Goal: Task Accomplishment & Management: Manage account settings

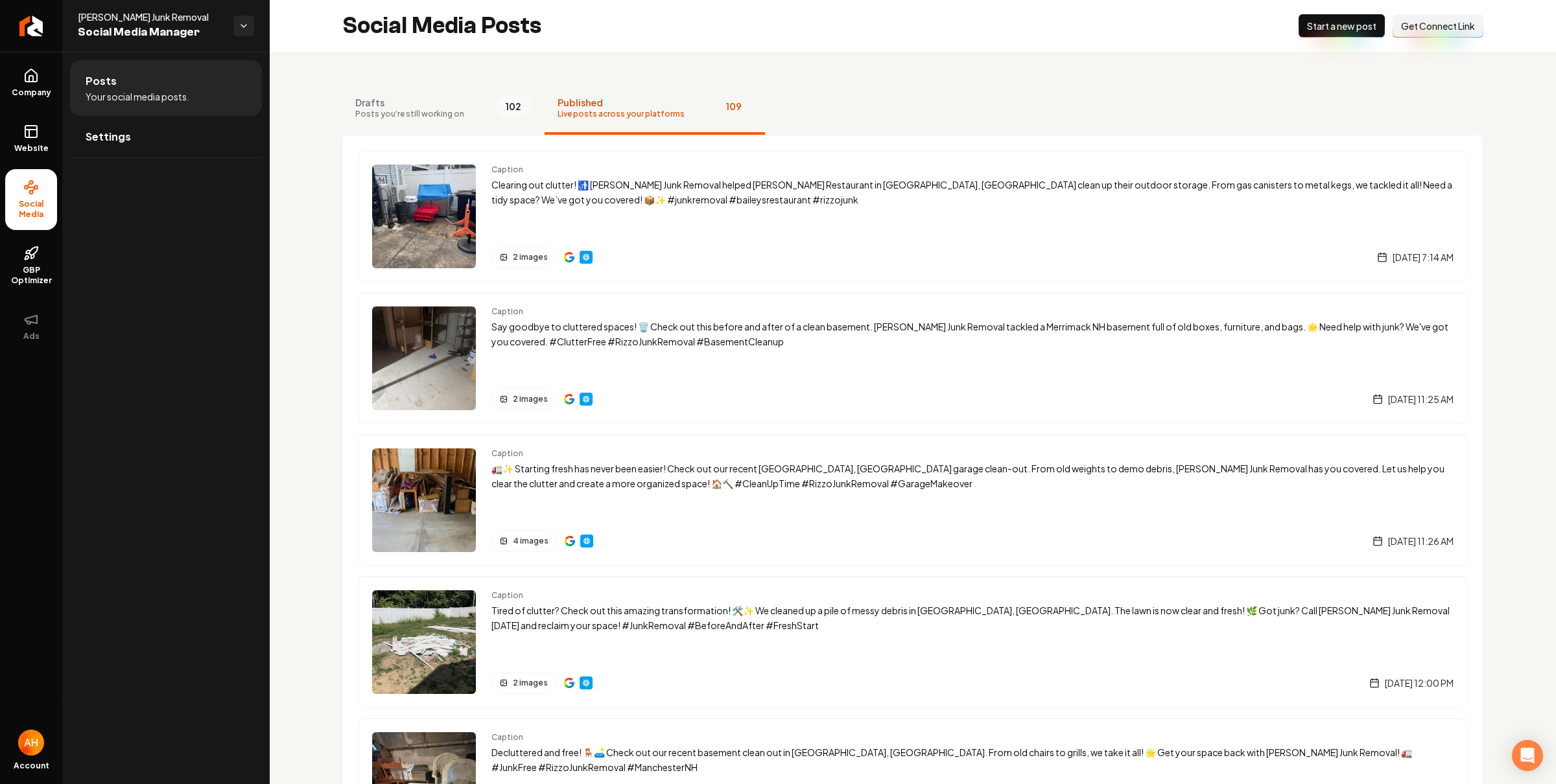
scroll to position [1400, 0]
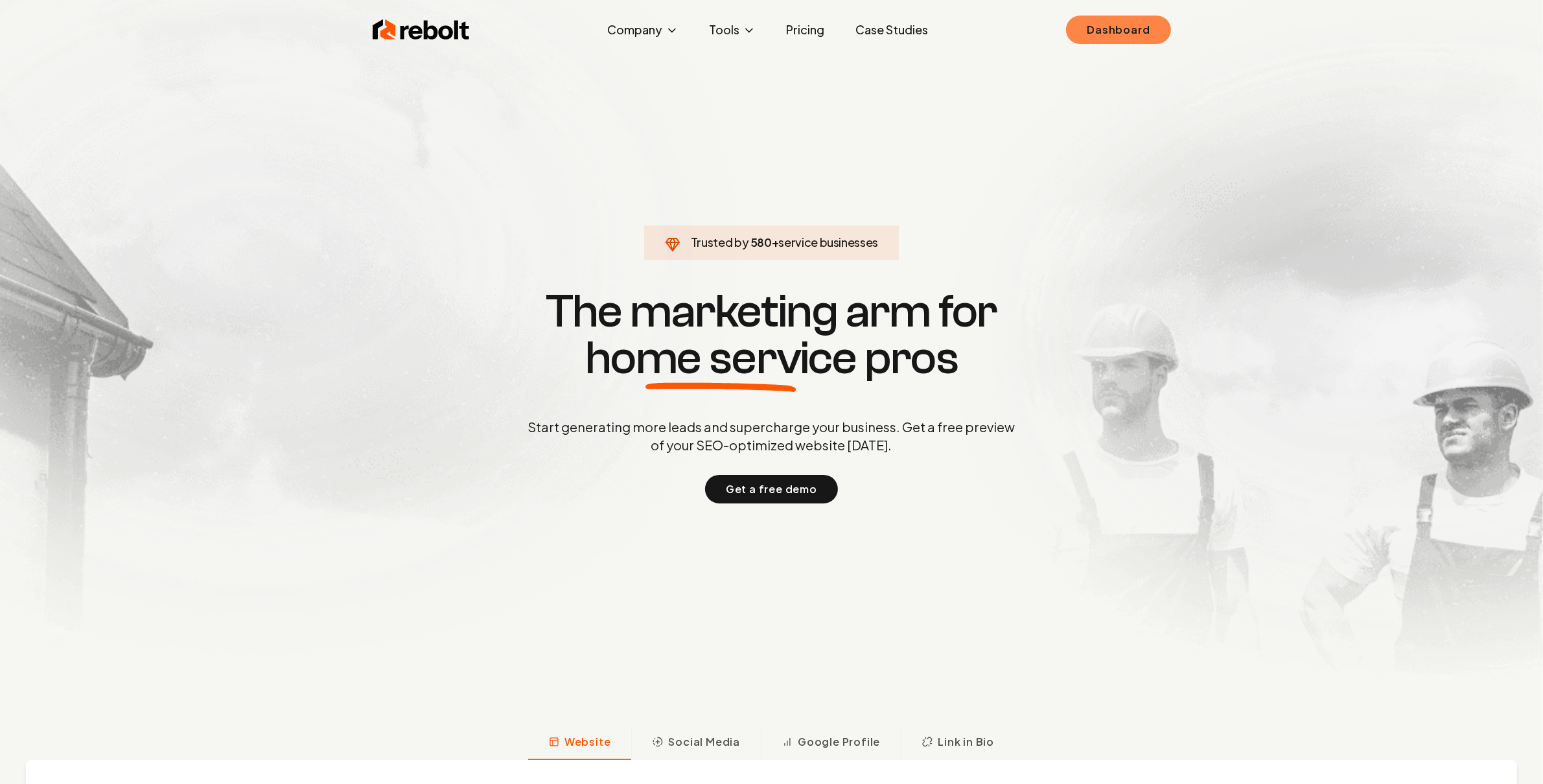
click at [1085, 26] on link "Dashboard" at bounding box center [1119, 29] width 105 height 29
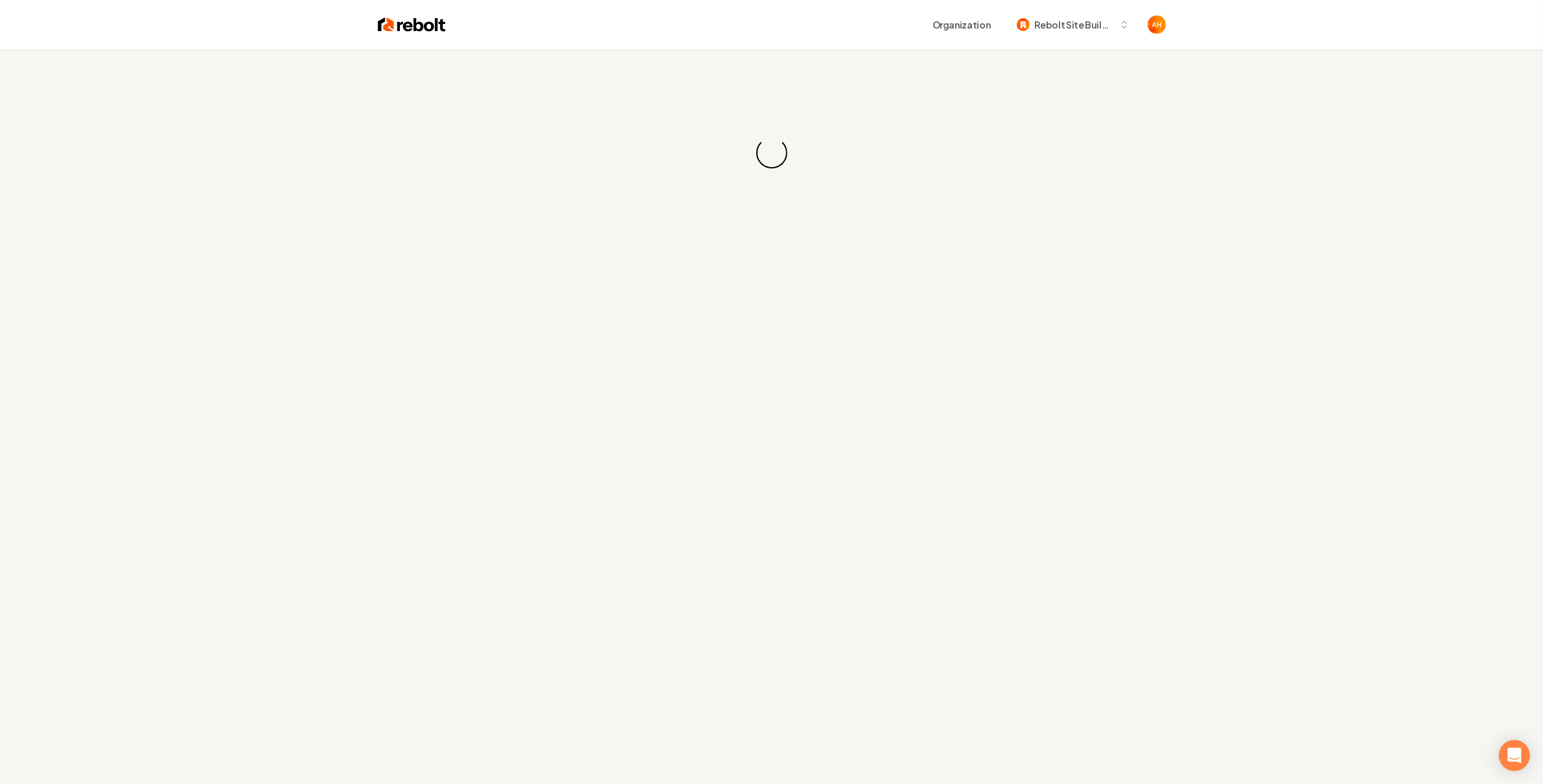
click at [680, 48] on div "Organization Rebolt Site Builder" at bounding box center [772, 25] width 830 height 49
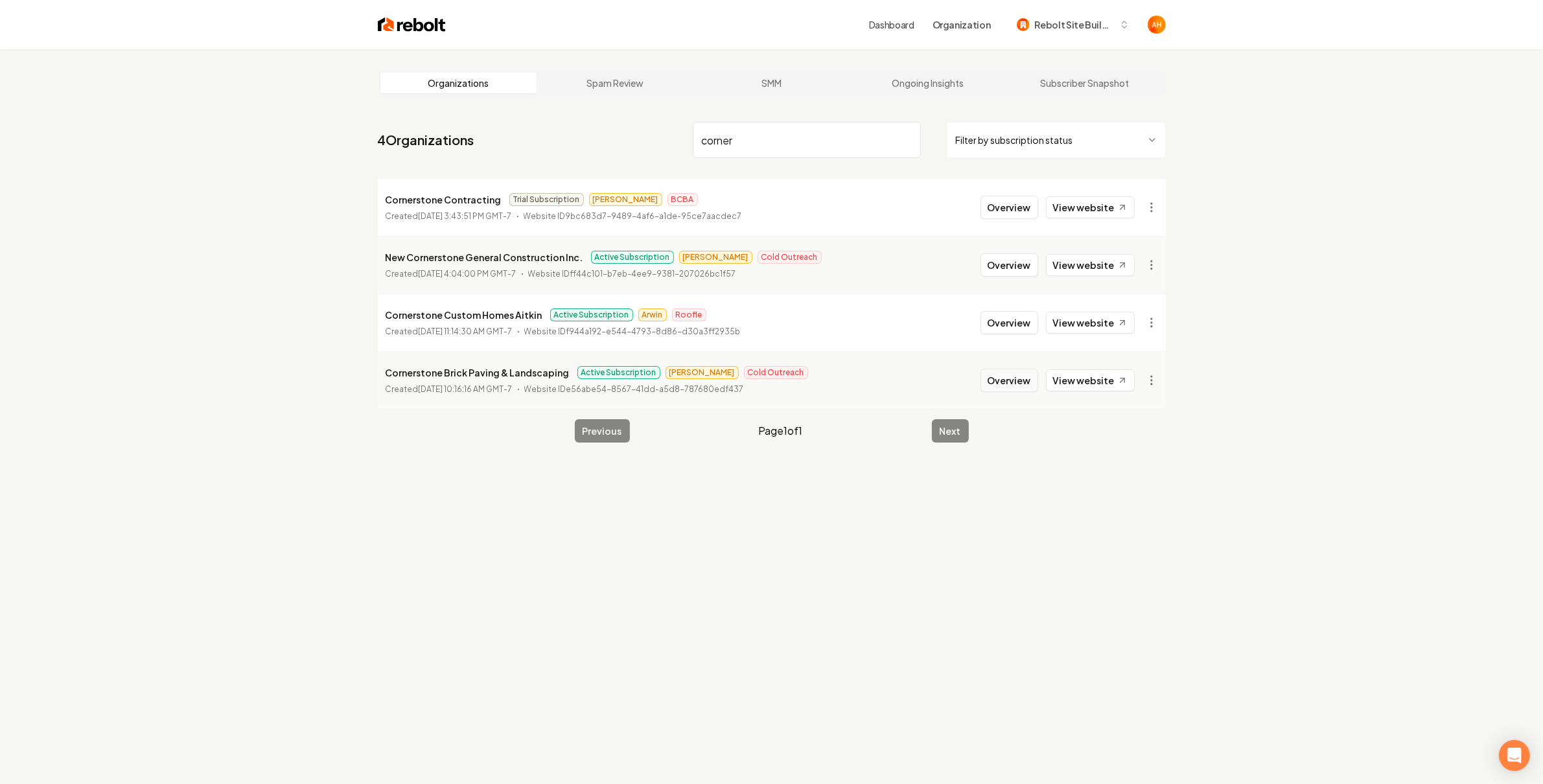
type input "corner"
click at [1013, 391] on button "Overview" at bounding box center [1009, 380] width 58 height 24
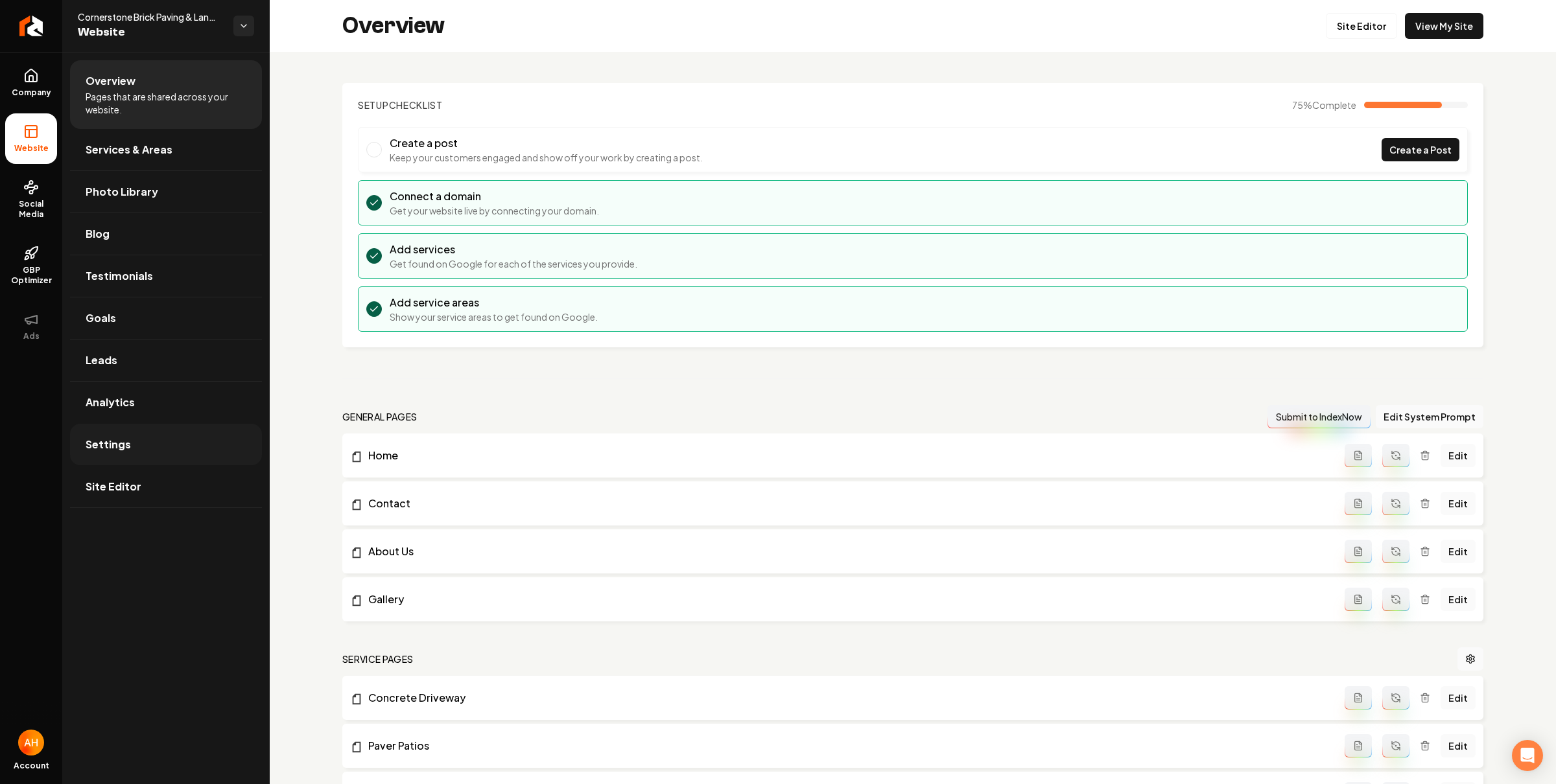
click at [153, 438] on link "Settings" at bounding box center [166, 444] width 192 height 42
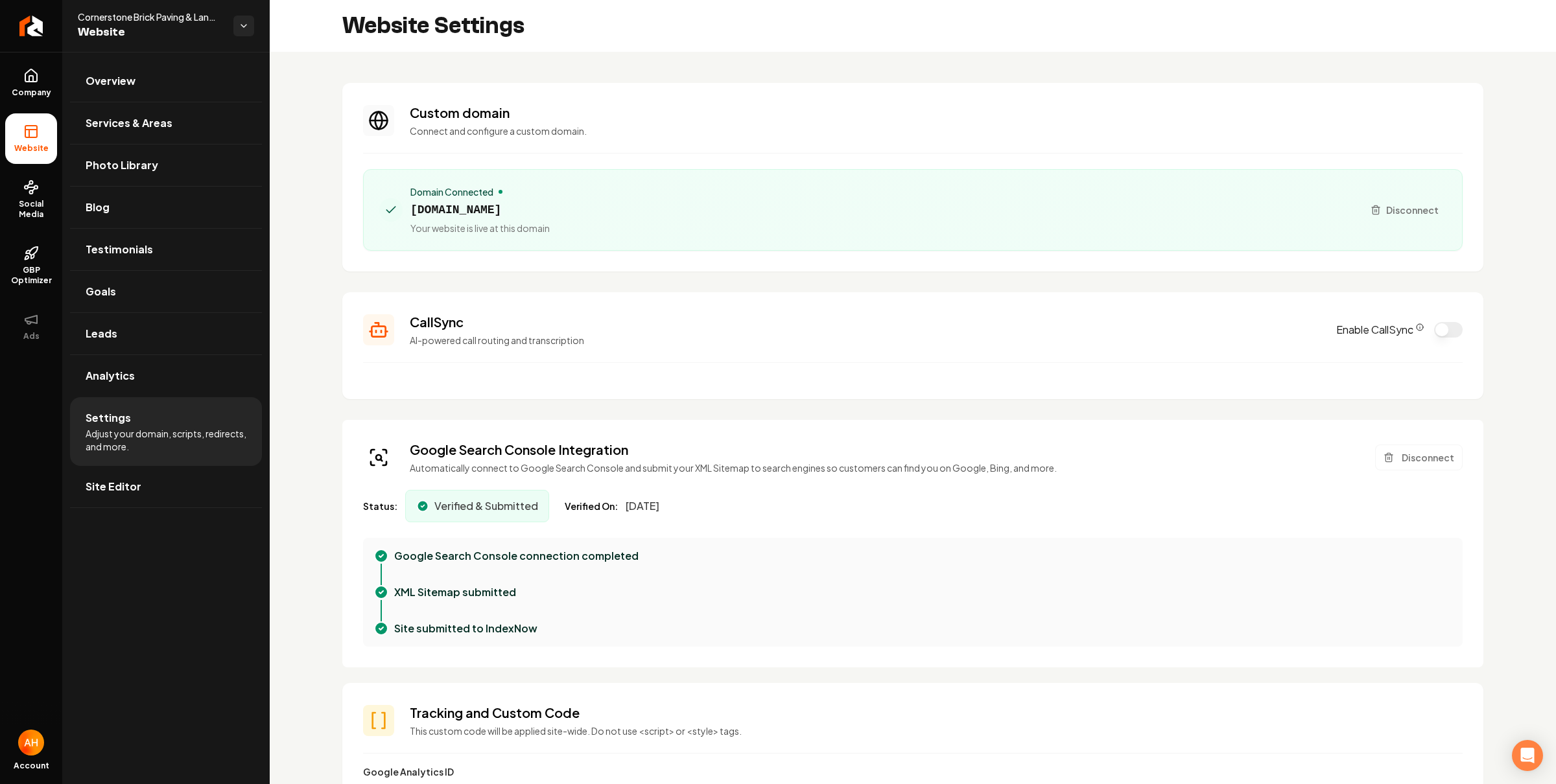
scroll to position [260, 0]
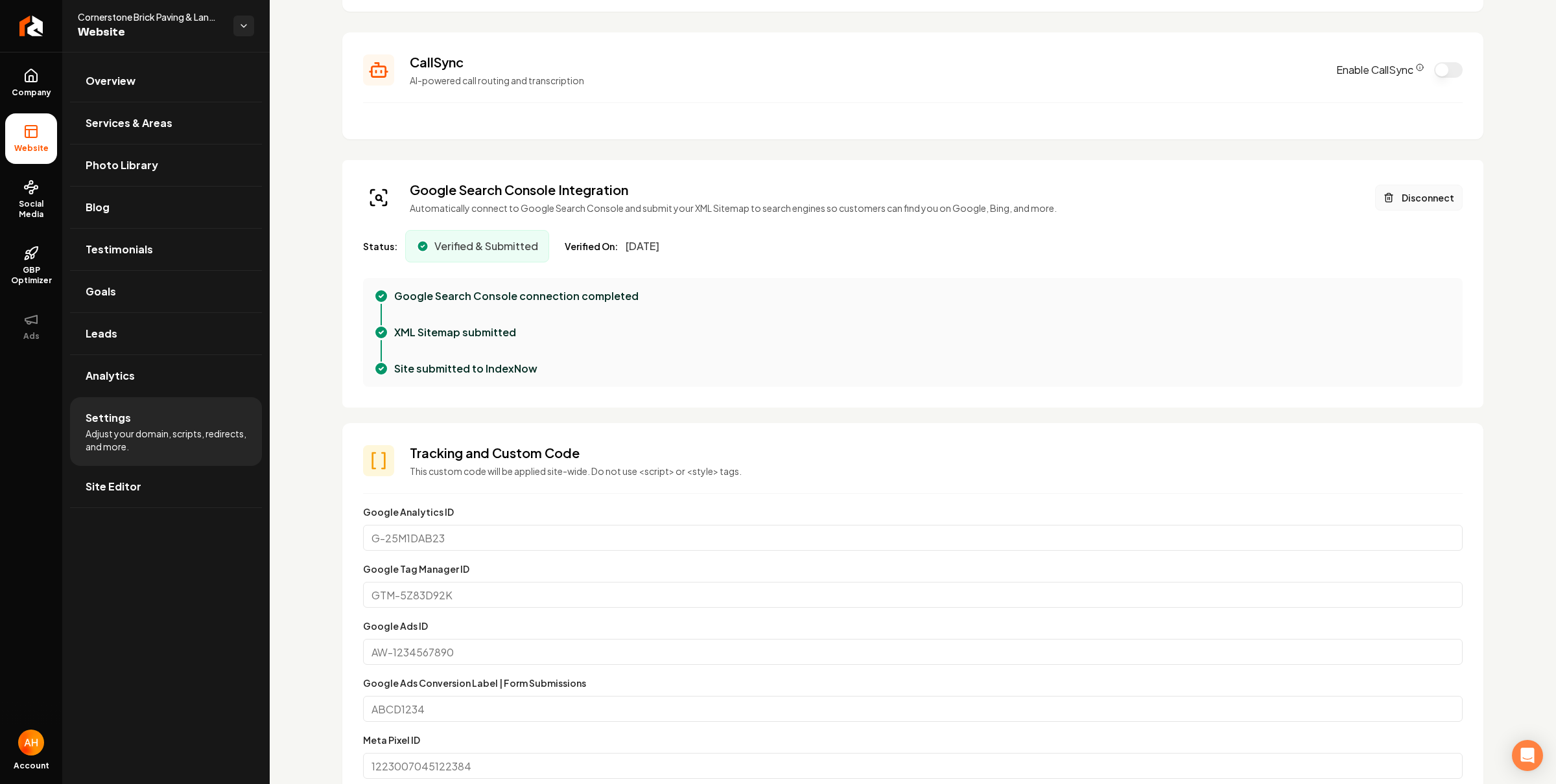
click at [1409, 195] on button "Disconnect" at bounding box center [1418, 198] width 87 height 26
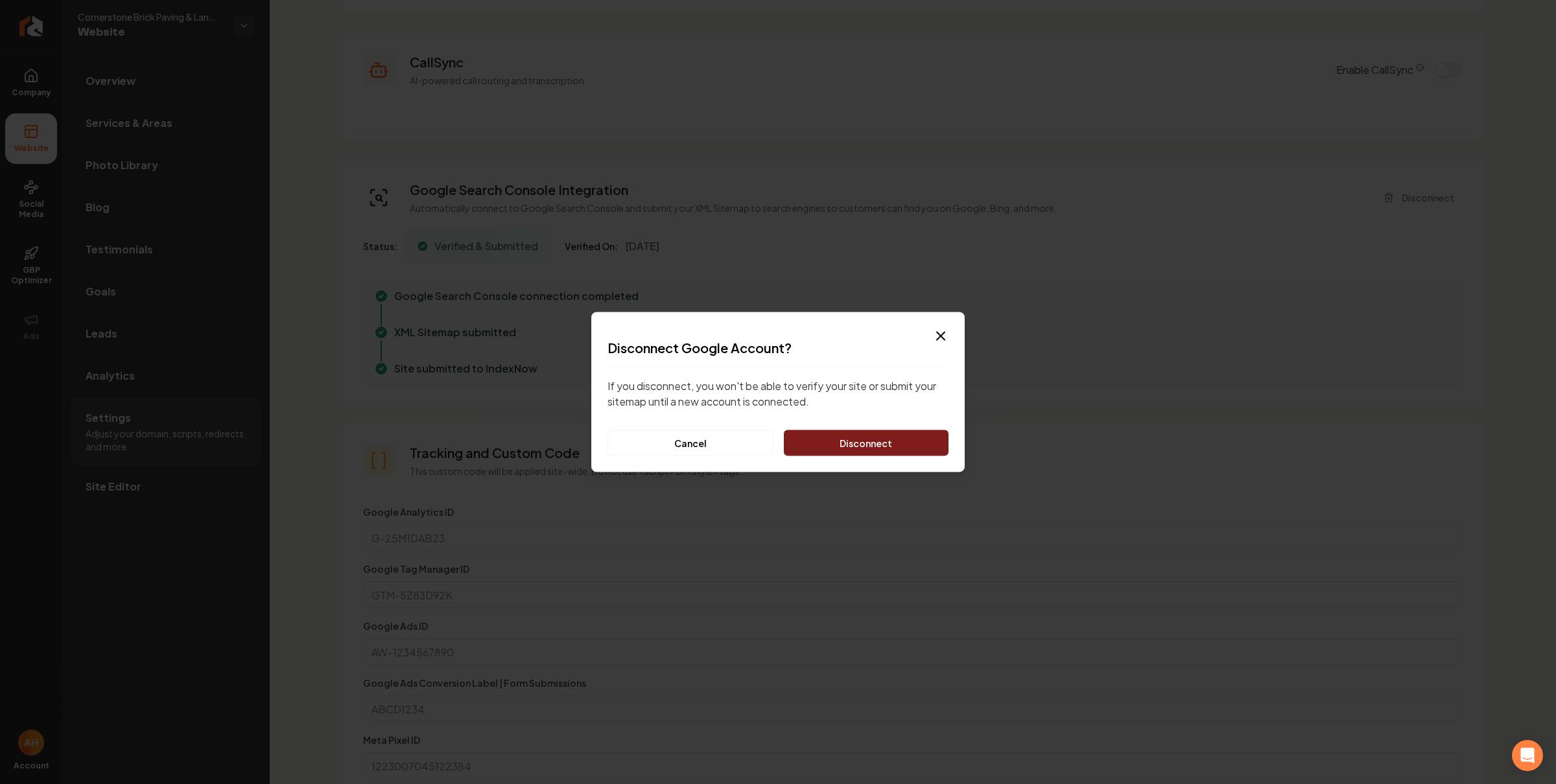
click at [881, 441] on button "Disconnect" at bounding box center [865, 443] width 164 height 26
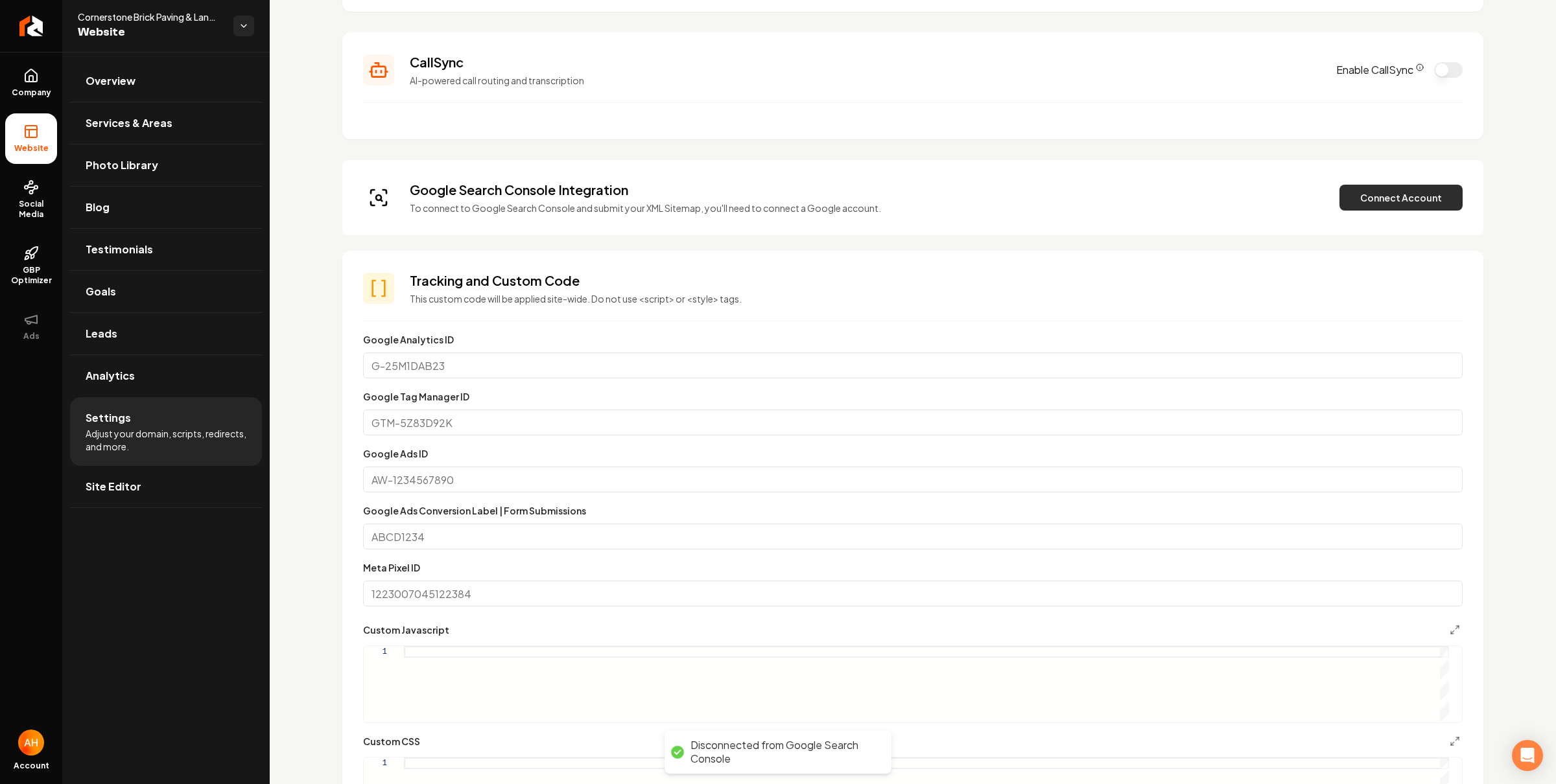
click at [1374, 199] on button "Connect Account" at bounding box center [1401, 198] width 123 height 26
click at [1291, 204] on button "Verify & Submit" at bounding box center [1311, 198] width 113 height 26
